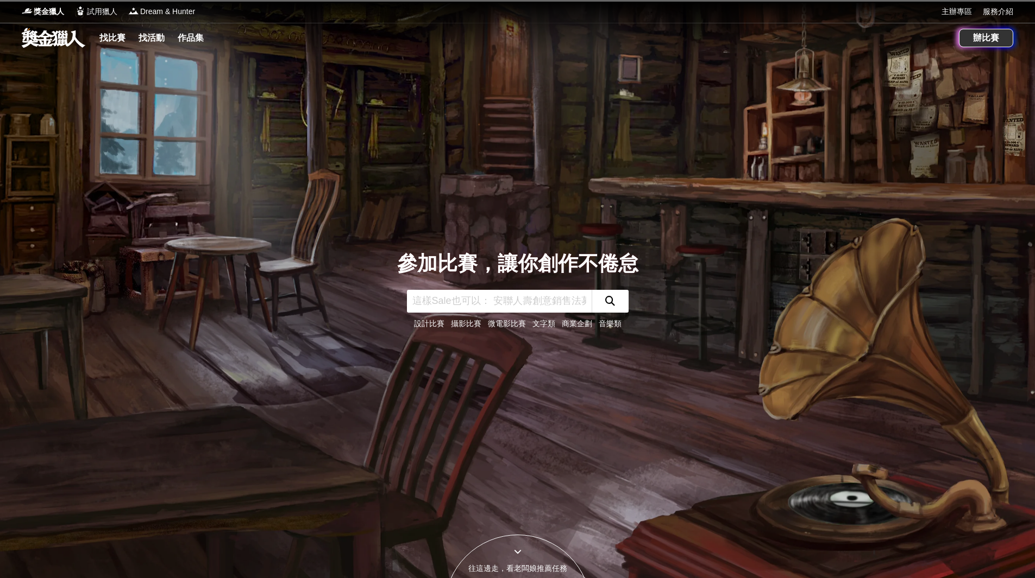
click at [111, 37] on link "找比賽" at bounding box center [112, 37] width 35 height 15
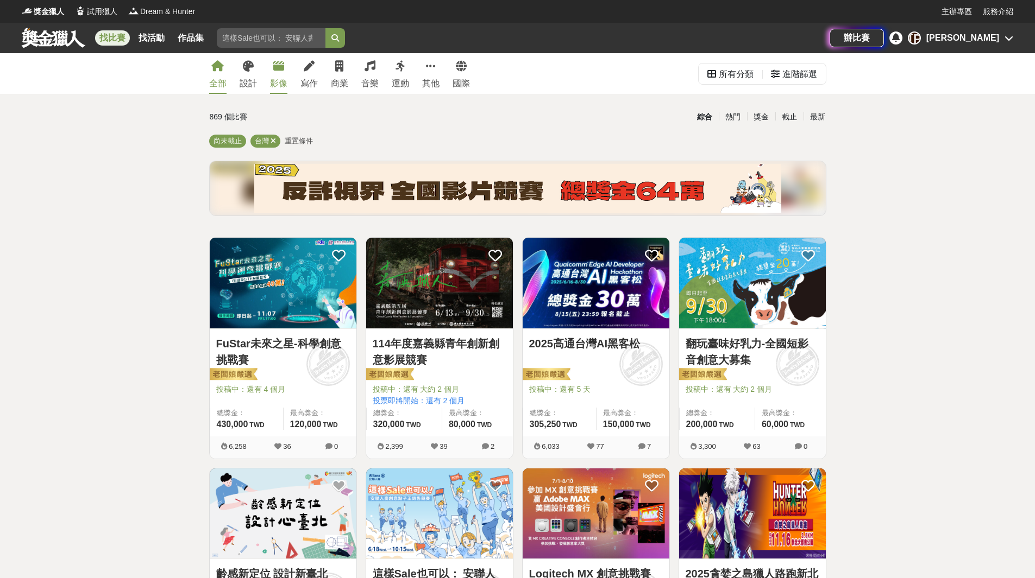
click at [276, 82] on div "影像" at bounding box center [278, 83] width 17 height 13
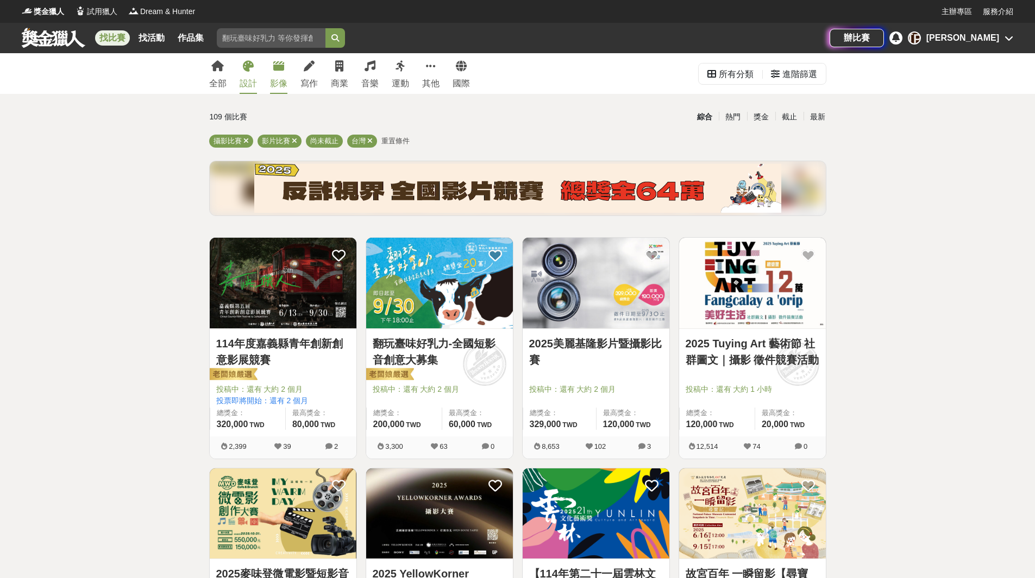
click at [244, 89] on div "設計" at bounding box center [248, 83] width 17 height 13
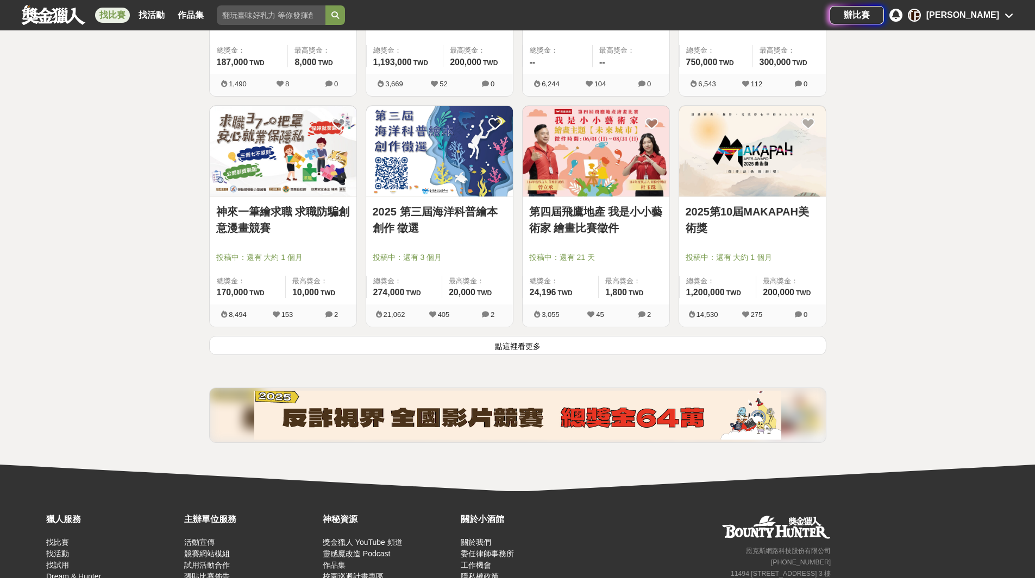
scroll to position [1350, 0]
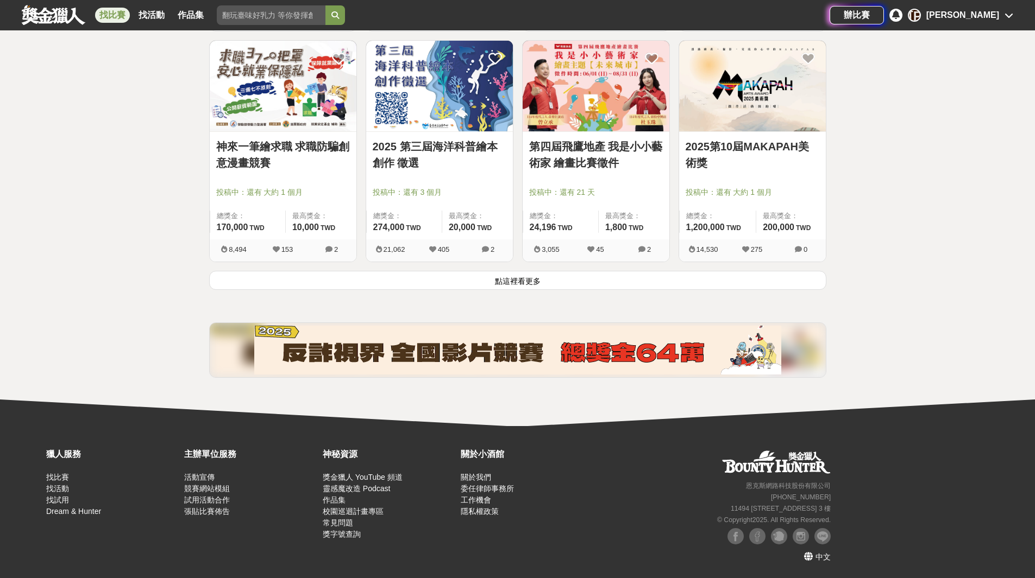
click at [525, 286] on button "點這裡看更多" at bounding box center [517, 280] width 617 height 19
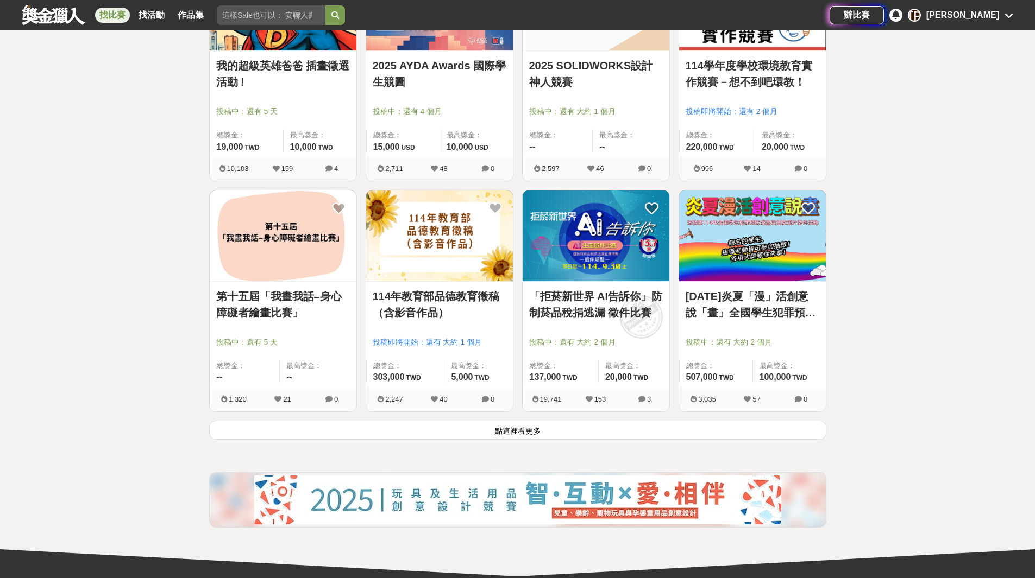
scroll to position [2734, 0]
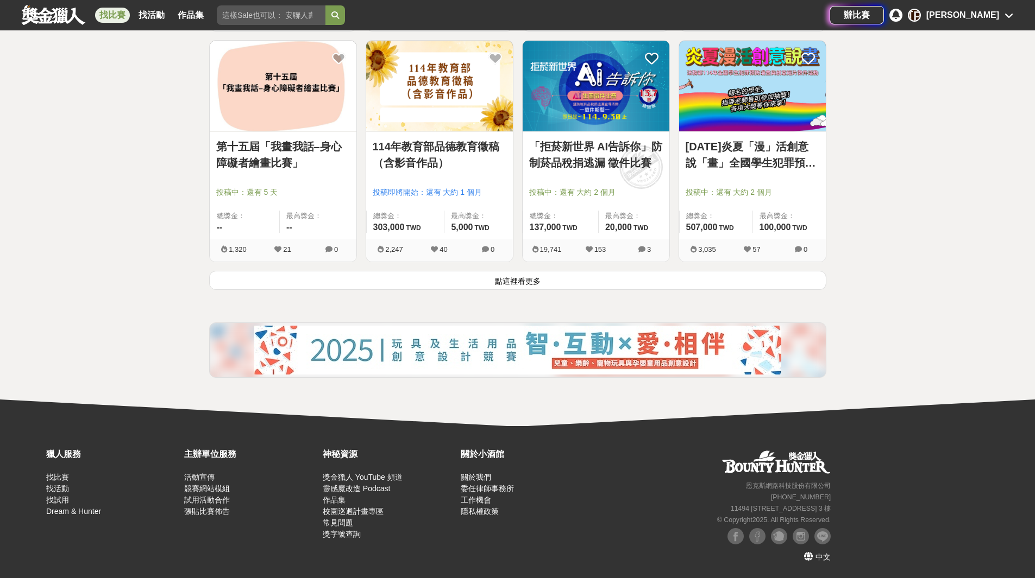
click at [438, 282] on button "點這裡看更多" at bounding box center [517, 280] width 617 height 19
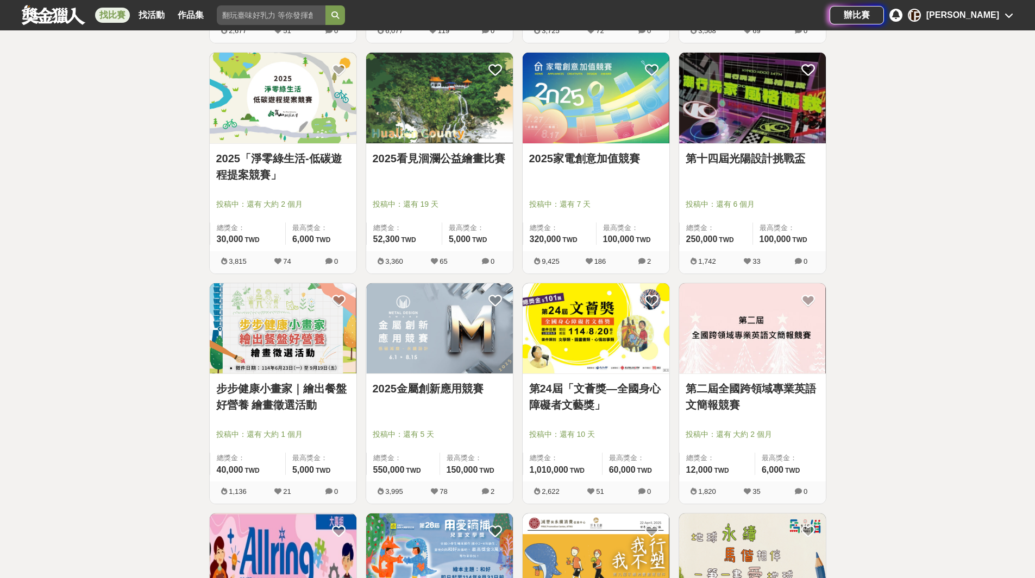
scroll to position [3603, 0]
